Goal: Obtain resource: Obtain resource

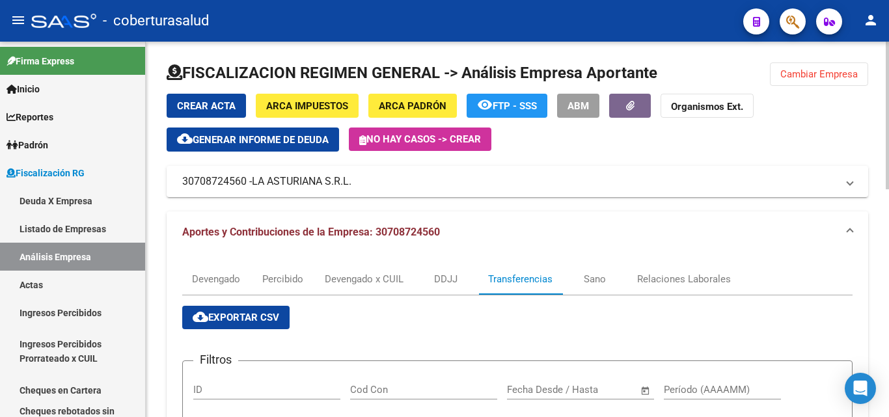
click at [792, 73] on span "Cambiar Empresa" at bounding box center [819, 74] width 77 height 12
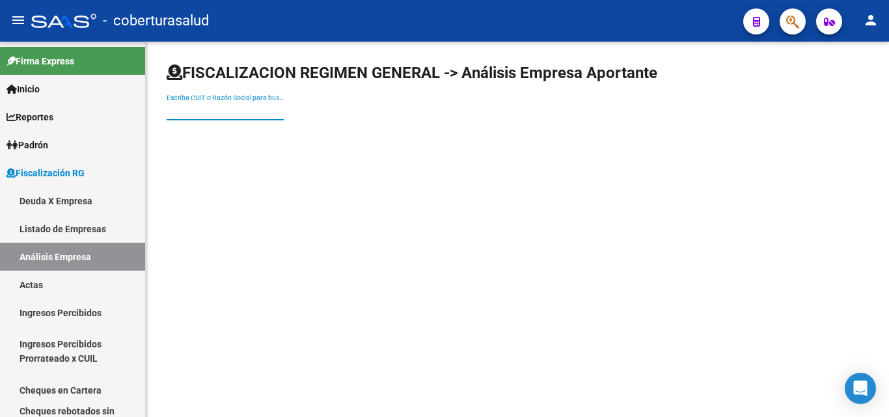
click at [226, 111] on input "Escriba CUIT o Razón Social para buscar" at bounding box center [225, 110] width 117 height 11
paste input "30707313605"
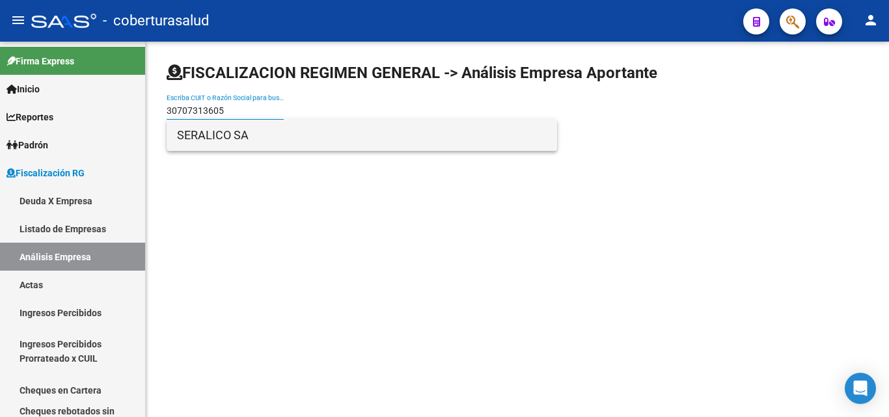
type input "30707313605"
click at [231, 139] on span "SERALICO SA" at bounding box center [362, 135] width 370 height 31
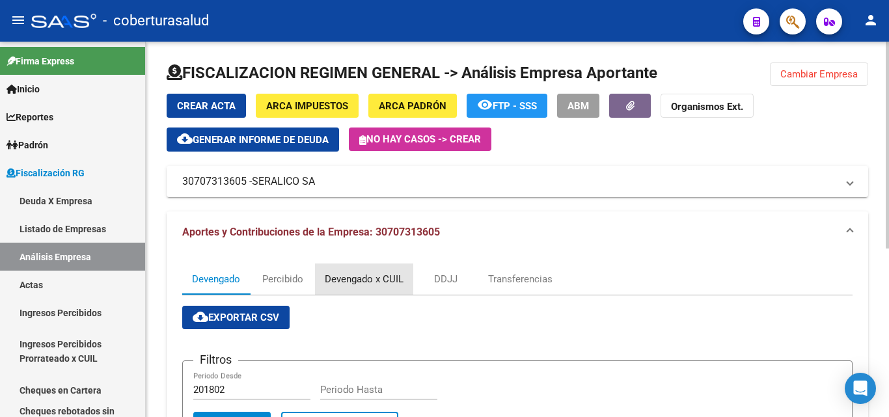
click at [348, 275] on div "Devengado x CUIL" at bounding box center [364, 279] width 79 height 14
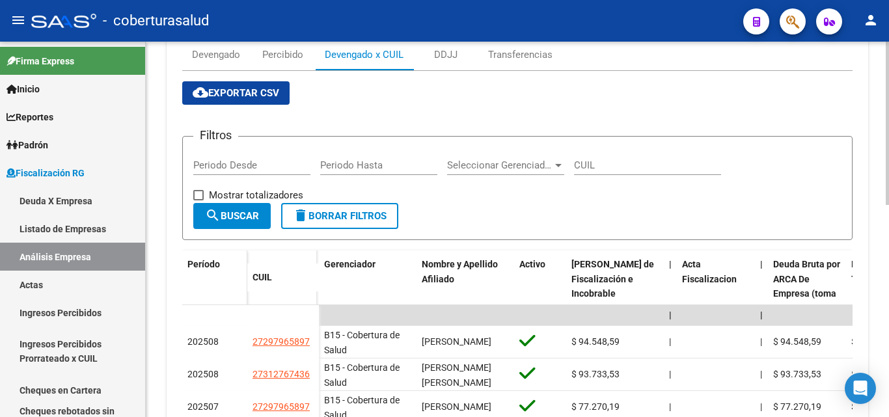
scroll to position [130, 0]
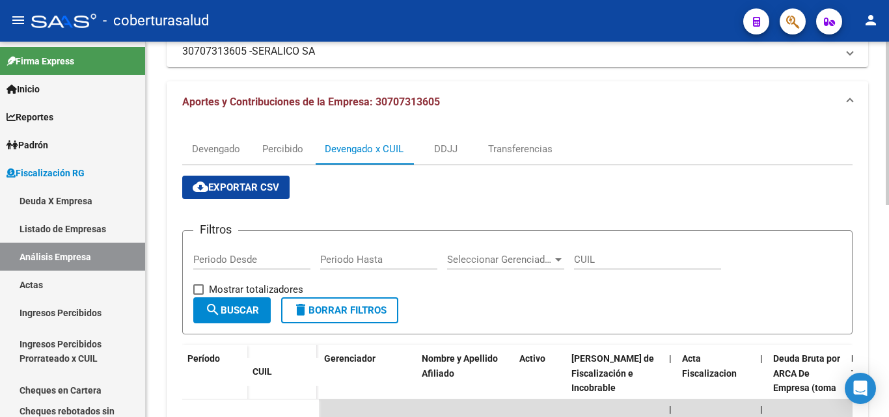
click at [249, 187] on span "cloud_download Exportar CSV" at bounding box center [236, 188] width 87 height 12
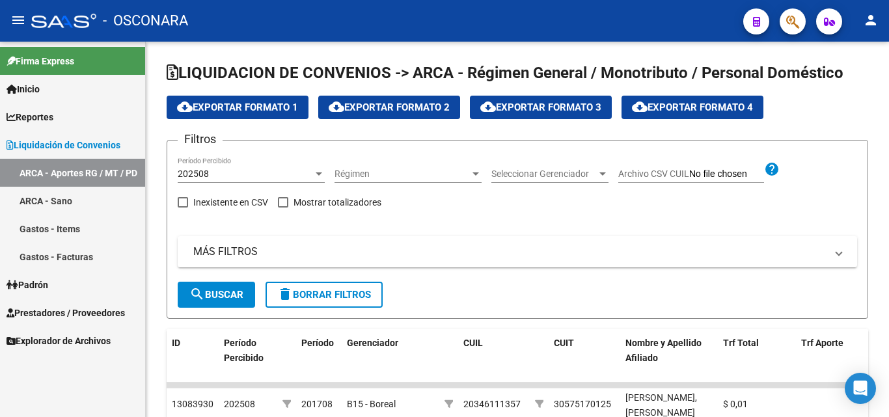
click at [42, 119] on span "Reportes" at bounding box center [30, 117] width 47 height 14
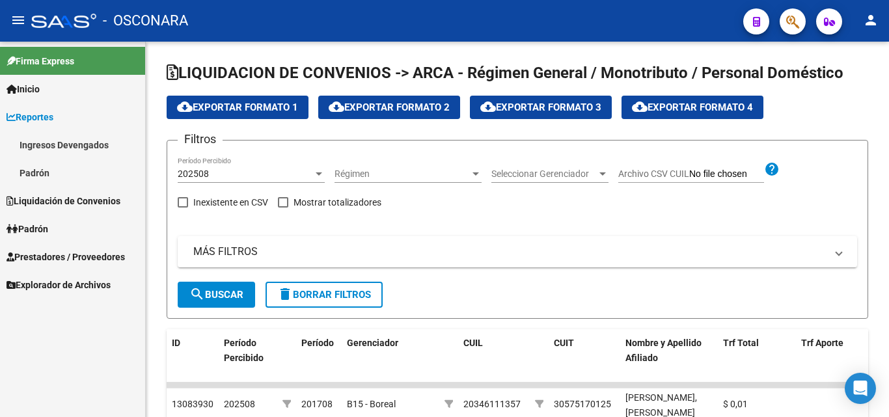
click at [41, 141] on link "Ingresos Devengados" at bounding box center [72, 145] width 145 height 28
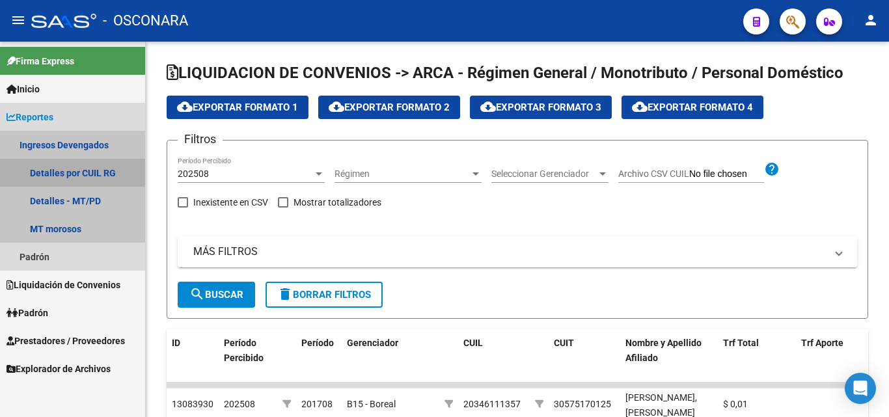
click at [41, 169] on link "Detalles por CUIL RG" at bounding box center [72, 173] width 145 height 28
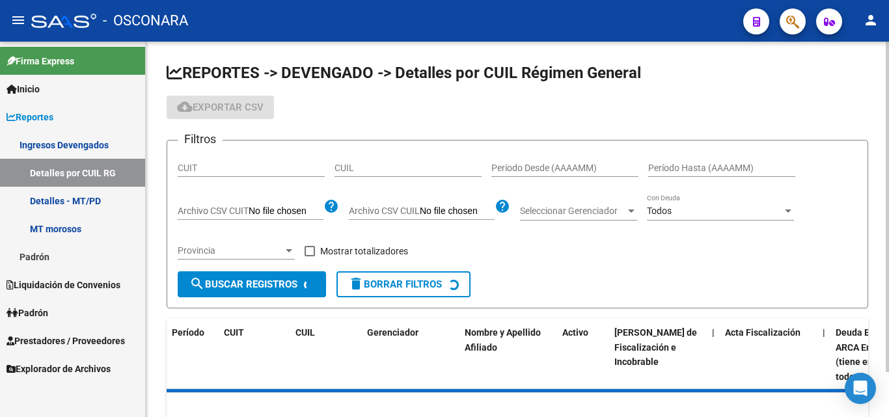
click at [208, 169] on input "CUIT" at bounding box center [251, 168] width 147 height 11
paste input "30-70731360-5"
type input "30-70731360-5"
click at [311, 251] on span at bounding box center [310, 251] width 10 height 10
click at [310, 256] on input "Mostrar totalizadores" at bounding box center [309, 256] width 1 height 1
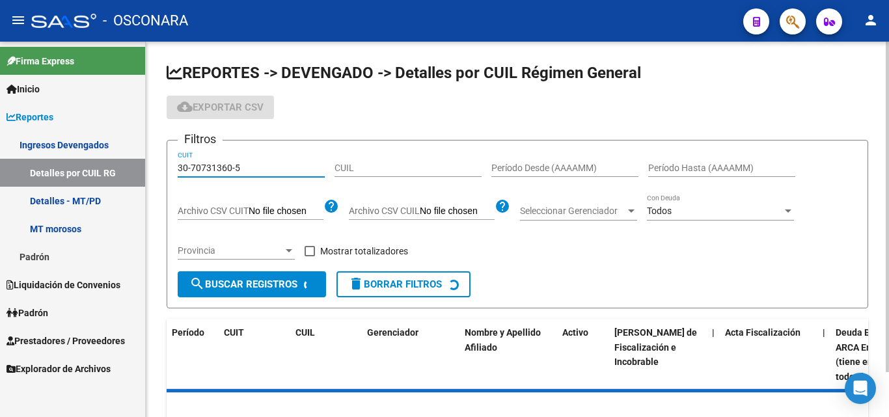
checkbox input "true"
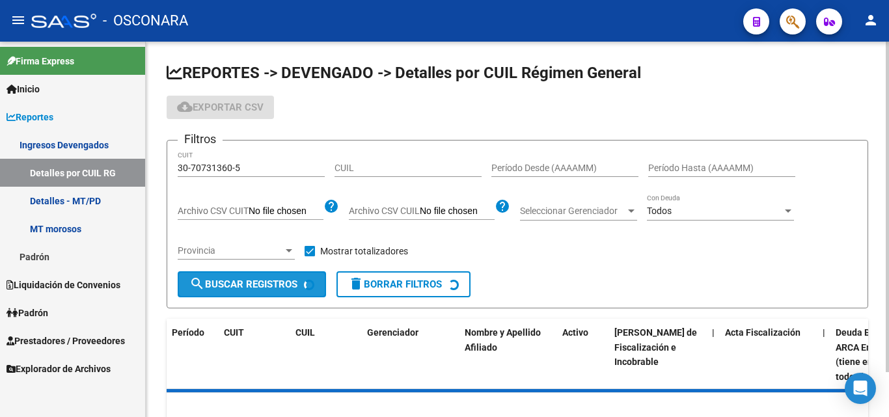
click at [200, 286] on mat-icon "search" at bounding box center [197, 284] width 16 height 16
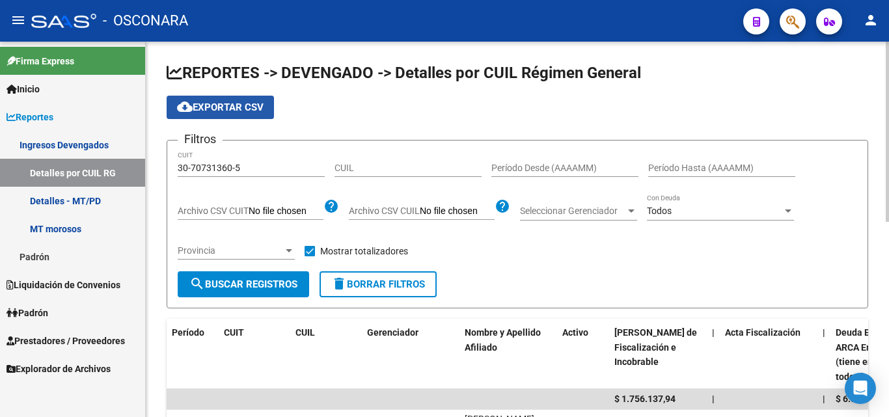
click at [233, 112] on span "cloud_download Exportar CSV" at bounding box center [220, 108] width 87 height 12
